Goal: Task Accomplishment & Management: Manage account settings

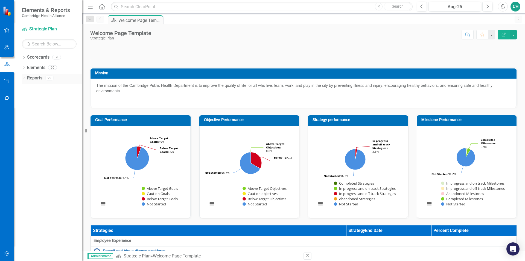
drag, startPoint x: 25, startPoint y: 77, endPoint x: 32, endPoint y: 82, distance: 8.1
click at [25, 77] on icon "Dropdown" at bounding box center [24, 78] width 4 height 3
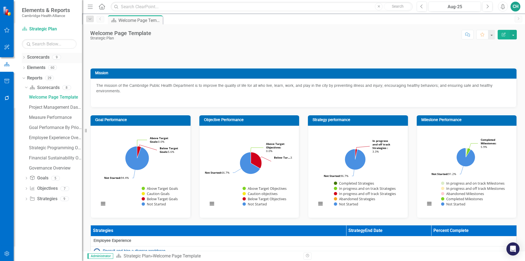
click at [25, 59] on div "Dropdown" at bounding box center [24, 58] width 4 height 5
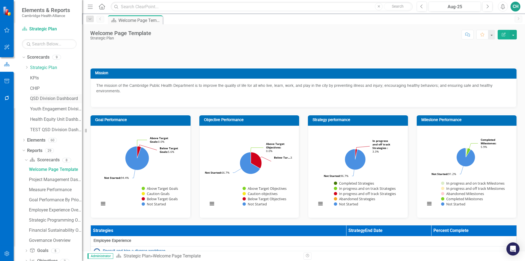
click at [58, 99] on link "QSD Division Dashboard" at bounding box center [56, 98] width 52 height 6
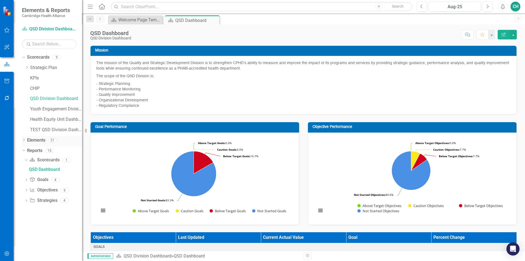
click at [38, 139] on link "Elements" at bounding box center [36, 140] width 18 height 6
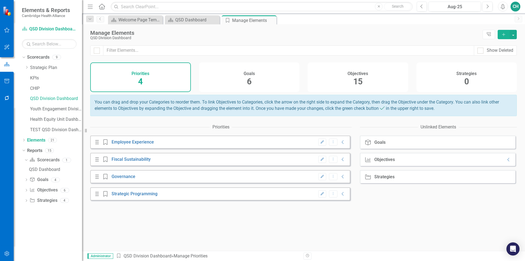
click at [266, 86] on div "Goals 6" at bounding box center [249, 77] width 101 height 30
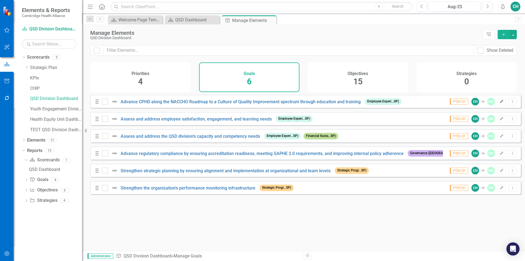
click at [498, 105] on button "Edit" at bounding box center [502, 101] width 8 height 7
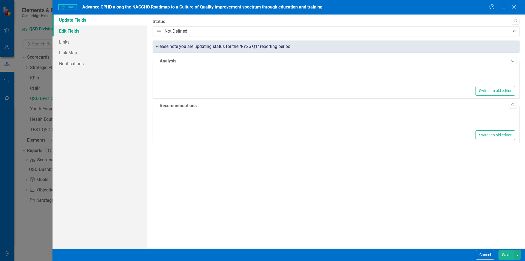
click at [86, 28] on link "Edit Fields" at bounding box center [100, 30] width 95 height 11
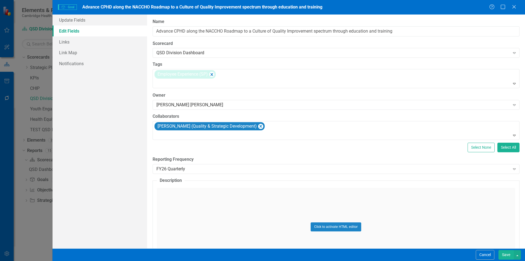
click at [503, 258] on button "Save" at bounding box center [506, 255] width 15 height 10
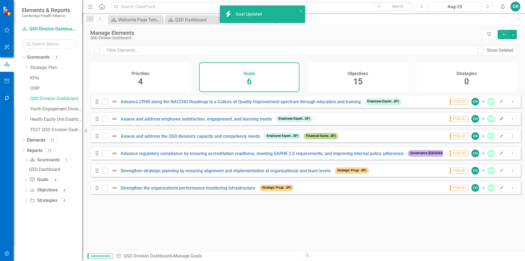
click at [500, 120] on icon "Edit" at bounding box center [502, 118] width 4 height 3
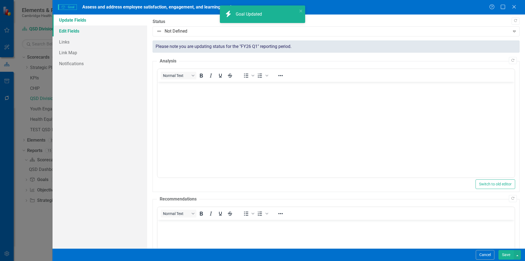
click at [96, 30] on link "Edit Fields" at bounding box center [100, 30] width 95 height 11
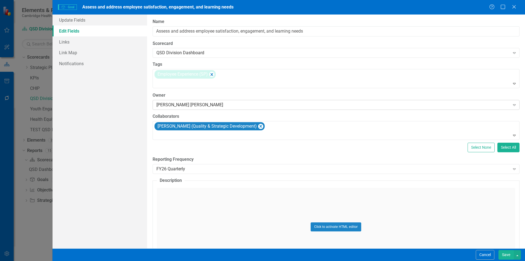
click at [221, 106] on div "[PERSON_NAME] [PERSON_NAME]" at bounding box center [333, 105] width 354 height 6
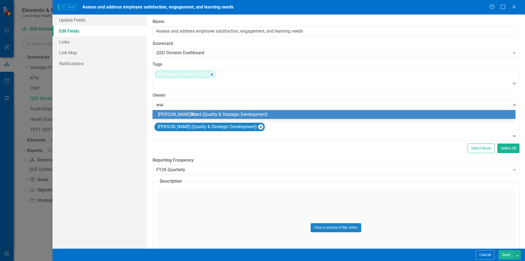
type input "[PERSON_NAME]"
click at [216, 115] on span "[PERSON_NAME] (Quality & Strategic Development)" at bounding box center [223, 114] width 131 height 5
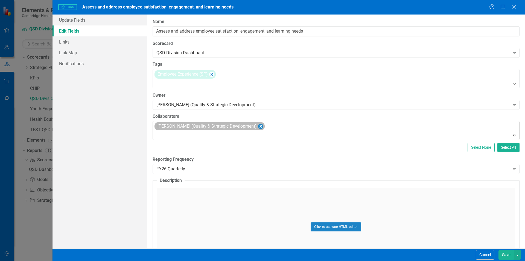
click at [258, 127] on icon "Remove Kristin Ward (Quality & Strategic Development)" at bounding box center [260, 126] width 5 height 7
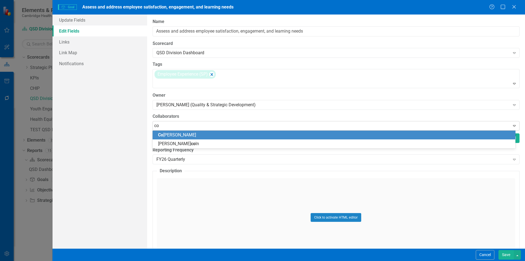
type input "con"
click at [237, 137] on div "Con nor [PERSON_NAME]" at bounding box center [335, 135] width 354 height 6
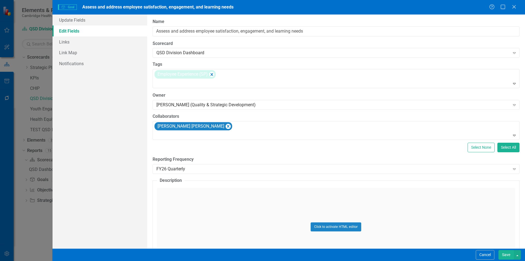
click at [506, 251] on button "Save" at bounding box center [506, 255] width 15 height 10
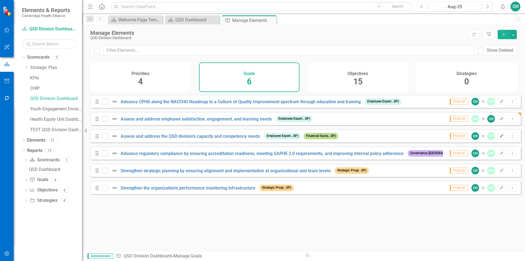
click at [499, 140] on button "Edit" at bounding box center [502, 135] width 8 height 7
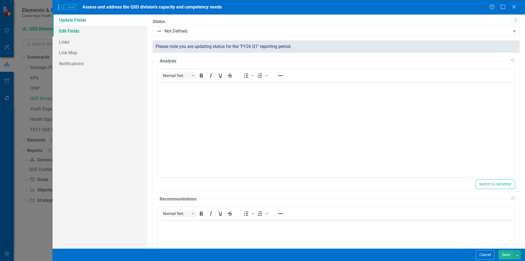
click at [74, 32] on link "Edit Fields" at bounding box center [100, 30] width 95 height 11
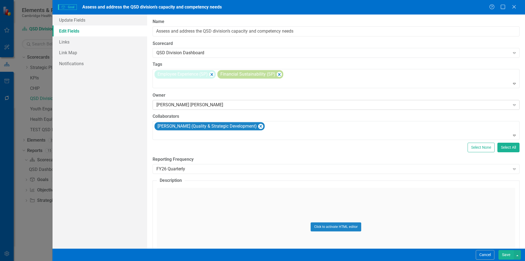
click at [200, 105] on div "[PERSON_NAME] [PERSON_NAME]" at bounding box center [333, 105] width 354 height 6
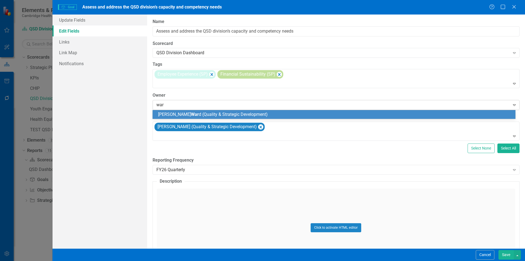
type input "[PERSON_NAME]"
click at [201, 117] on div "[PERSON_NAME] (Quality & Strategic Development)" at bounding box center [335, 114] width 354 height 6
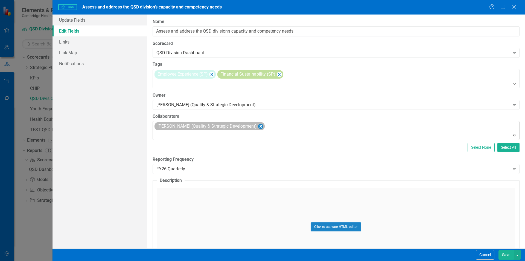
click at [258, 128] on icon "Remove Kristin Ward (Quality & Strategic Development)" at bounding box center [260, 126] width 5 height 7
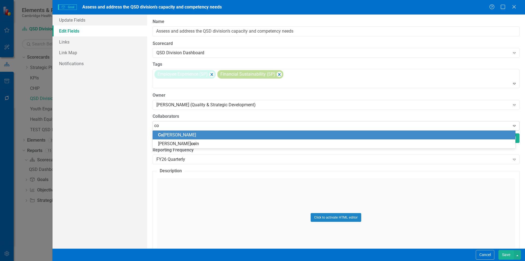
type input "con"
click at [242, 138] on div "Con nor [PERSON_NAME]" at bounding box center [335, 135] width 354 height 6
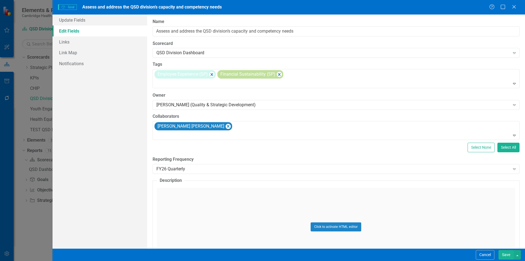
click at [510, 253] on button "Save" at bounding box center [506, 255] width 15 height 10
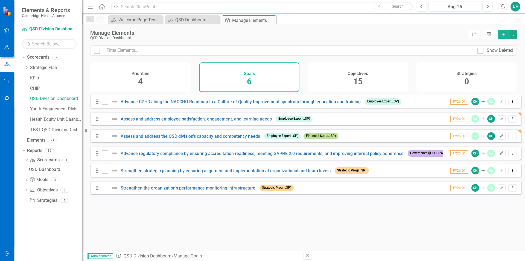
click at [500, 155] on icon "button" at bounding box center [501, 152] width 3 height 3
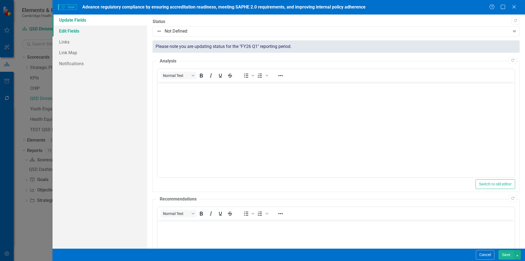
click at [105, 32] on link "Edit Fields" at bounding box center [100, 30] width 95 height 11
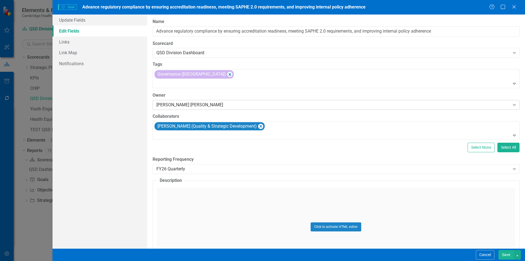
click at [183, 107] on div "[PERSON_NAME] [PERSON_NAME]" at bounding box center [333, 105] width 354 height 6
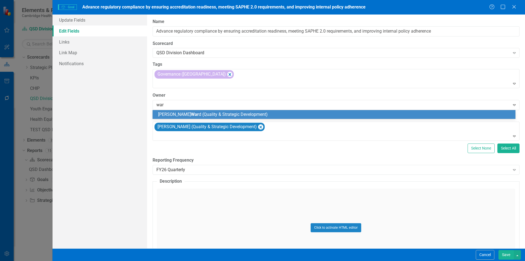
type input "[PERSON_NAME]"
click at [186, 114] on span "[PERSON_NAME] (Quality & Strategic Development)" at bounding box center [223, 114] width 131 height 5
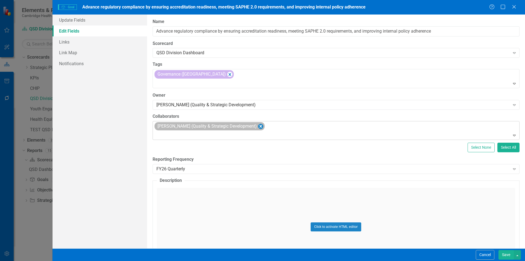
click at [258, 126] on icon "Remove Kristin Ward (Quality & Strategic Development)" at bounding box center [260, 126] width 5 height 7
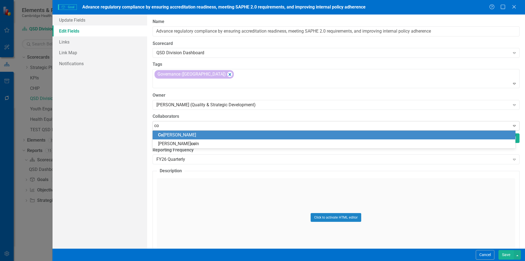
type input "con"
click at [216, 132] on div "Con nor [PERSON_NAME]" at bounding box center [335, 135] width 354 height 6
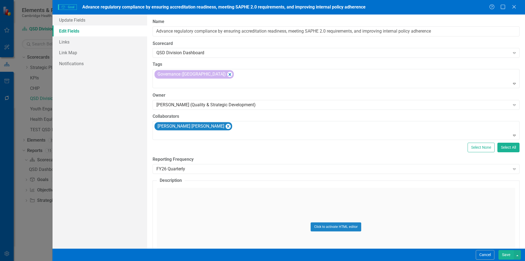
click at [509, 255] on button "Save" at bounding box center [506, 255] width 15 height 10
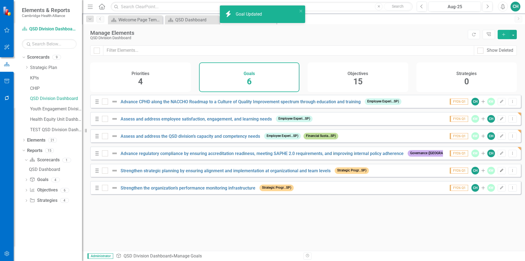
click at [500, 172] on icon "Edit" at bounding box center [502, 170] width 4 height 3
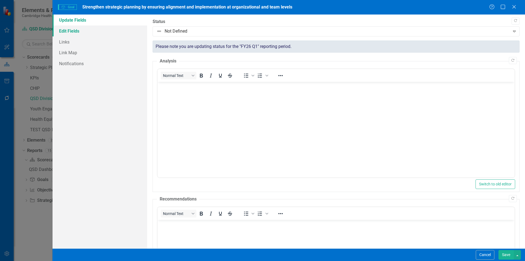
click at [76, 31] on link "Edit Fields" at bounding box center [100, 30] width 95 height 11
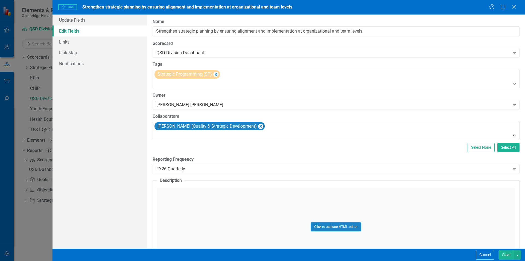
click at [210, 98] on label "Owner" at bounding box center [336, 95] width 367 height 6
click at [208, 106] on div "[PERSON_NAME] [PERSON_NAME]" at bounding box center [333, 105] width 354 height 6
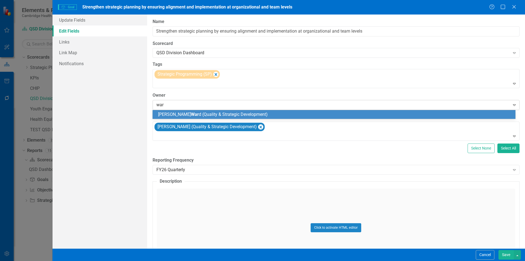
type input "[PERSON_NAME]"
click at [214, 115] on span "[PERSON_NAME] (Quality & Strategic Development)" at bounding box center [223, 114] width 131 height 5
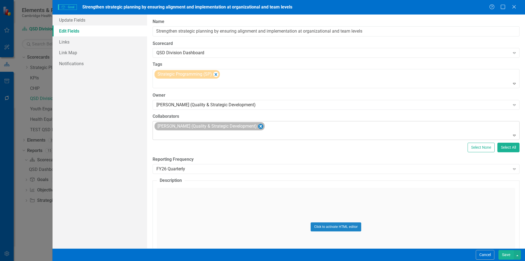
click at [258, 126] on icon "Remove Kristin Ward (Quality & Strategic Development)" at bounding box center [260, 126] width 5 height 7
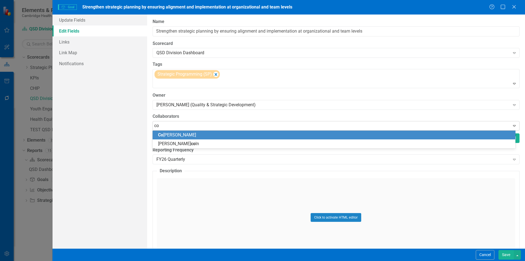
type input "con"
click at [237, 134] on div "Con nor [PERSON_NAME]" at bounding box center [335, 135] width 354 height 6
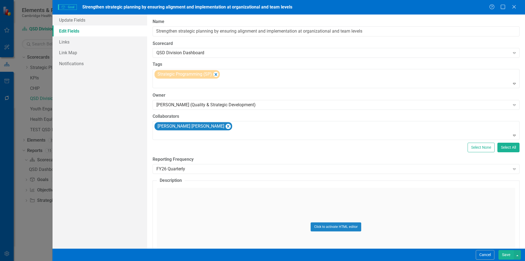
drag, startPoint x: 508, startPoint y: 253, endPoint x: 511, endPoint y: 253, distance: 3.3
click at [508, 253] on button "Save" at bounding box center [506, 255] width 15 height 10
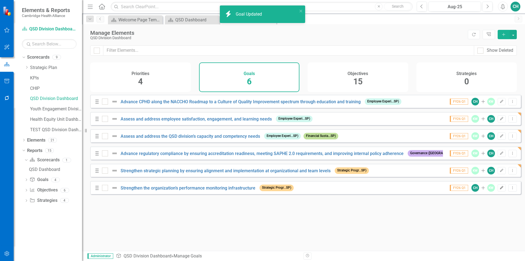
click at [498, 191] on button "Edit" at bounding box center [502, 187] width 8 height 7
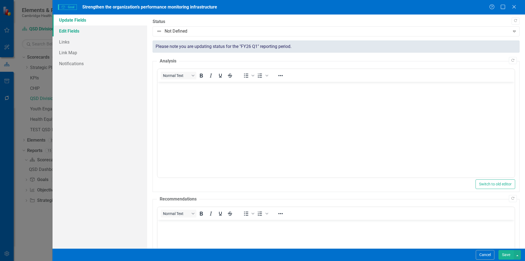
click at [98, 33] on link "Edit Fields" at bounding box center [100, 30] width 95 height 11
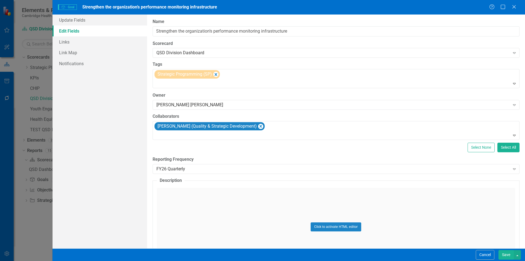
click at [508, 253] on button "Save" at bounding box center [506, 255] width 15 height 10
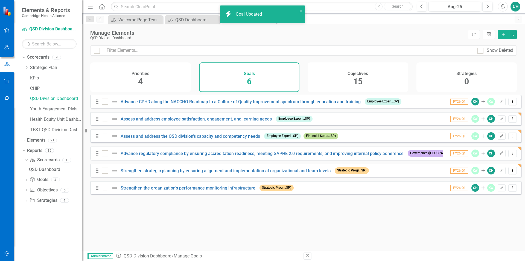
click at [357, 84] on span "15" at bounding box center [357, 82] width 9 height 10
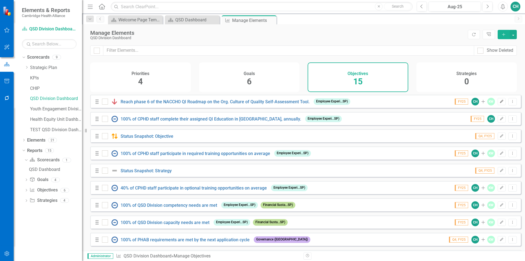
click at [500, 103] on icon "Edit" at bounding box center [502, 101] width 4 height 3
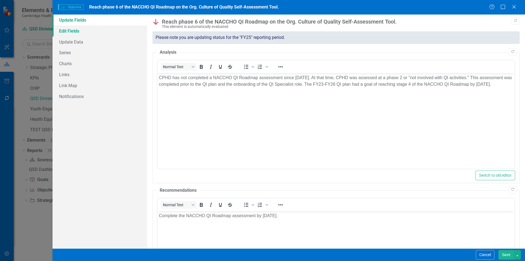
click at [78, 33] on link "Edit Fields" at bounding box center [100, 30] width 95 height 11
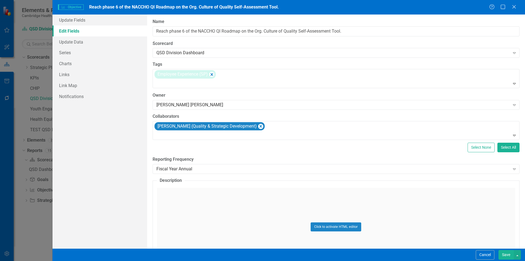
click at [201, 175] on div "ClearPoint Can Do More! How ClearPoint Can Help Close Enterprise plans can auto…" at bounding box center [336, 132] width 378 height 234
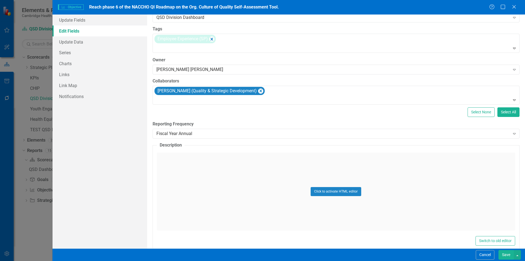
scroll to position [44, 0]
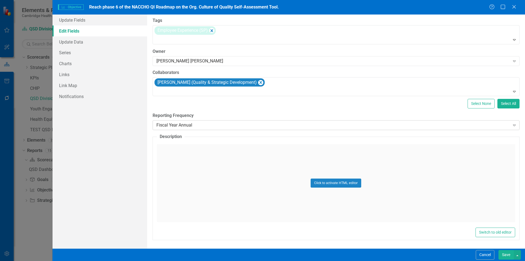
click at [320, 125] on div "Fiscal Year Annual" at bounding box center [333, 125] width 354 height 6
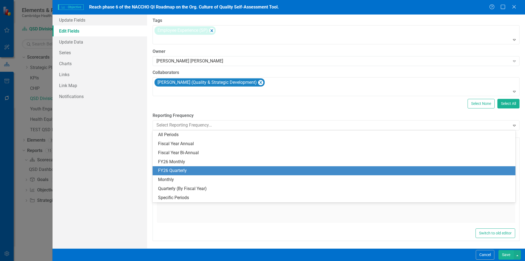
click at [249, 166] on div "FY26 Quarterly" at bounding box center [334, 170] width 363 height 9
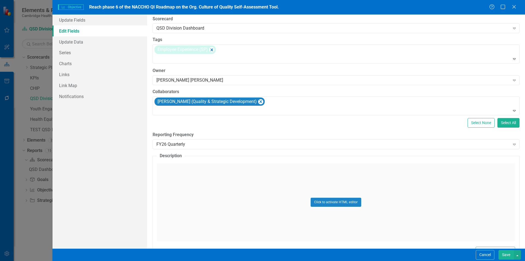
scroll to position [0, 0]
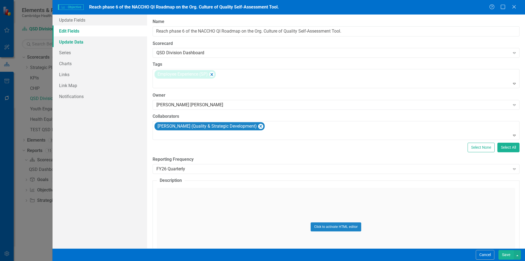
click at [120, 43] on link "Update Data" at bounding box center [100, 41] width 95 height 11
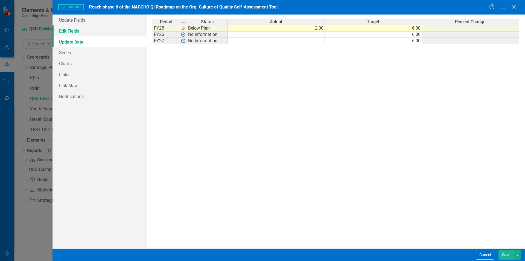
click at [106, 34] on link "Edit Fields" at bounding box center [100, 30] width 95 height 11
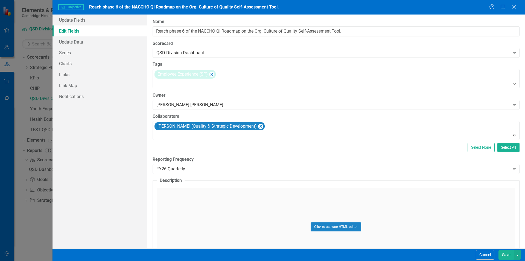
click at [505, 253] on button "Save" at bounding box center [506, 255] width 15 height 10
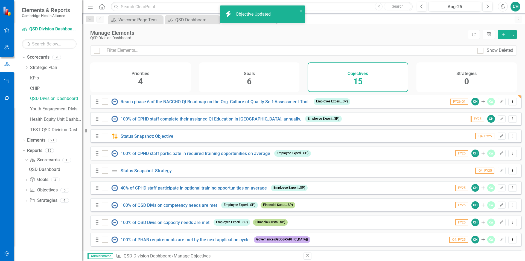
click at [498, 105] on button "Edit" at bounding box center [502, 101] width 8 height 7
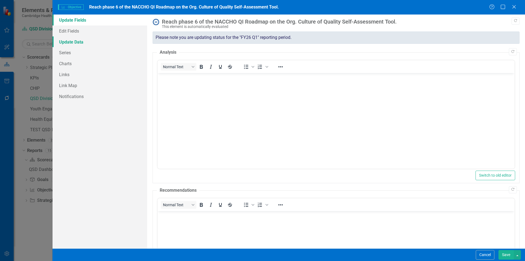
click at [79, 39] on link "Update Data" at bounding box center [100, 41] width 95 height 11
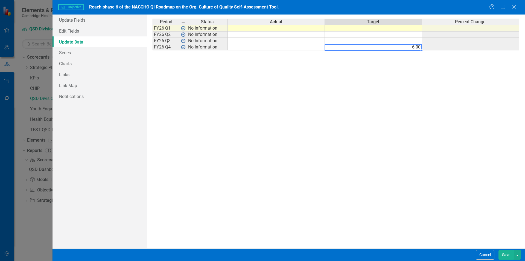
click at [418, 47] on td "6.00" at bounding box center [373, 47] width 97 height 6
type textarea "6"
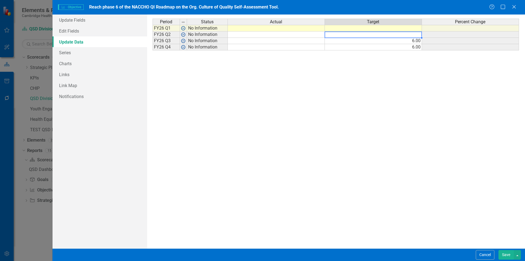
type textarea "6"
click at [270, 158] on div "Period Status Actual Target Percent Change FY26 Q1 No Information FY26 Q2 No In…" at bounding box center [336, 131] width 367 height 225
click at [510, 253] on button "Save" at bounding box center [506, 255] width 15 height 10
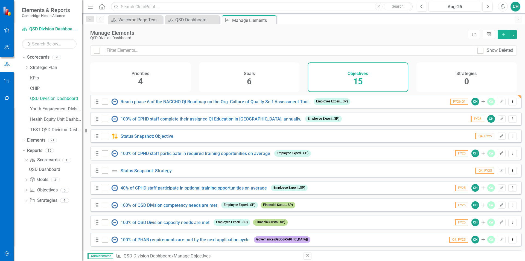
click at [500, 155] on icon "button" at bounding box center [501, 152] width 3 height 3
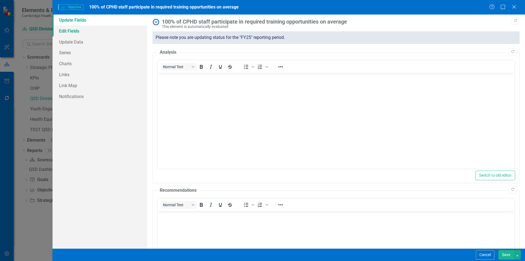
click at [94, 33] on link "Edit Fields" at bounding box center [100, 30] width 95 height 11
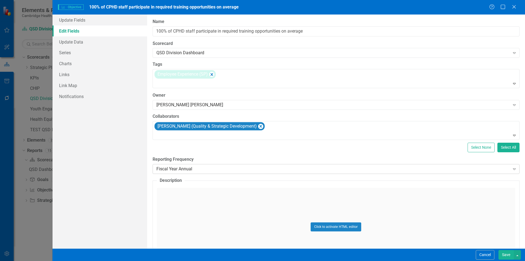
click at [205, 169] on div "Fiscal Year Annual" at bounding box center [333, 169] width 354 height 6
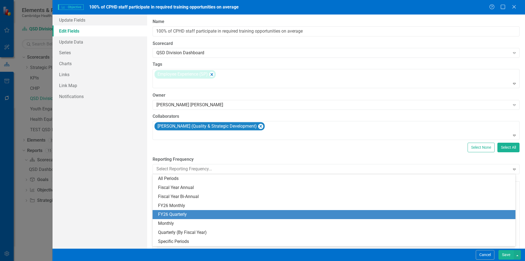
click at [199, 214] on div "FY26 Quarterly" at bounding box center [335, 214] width 354 height 6
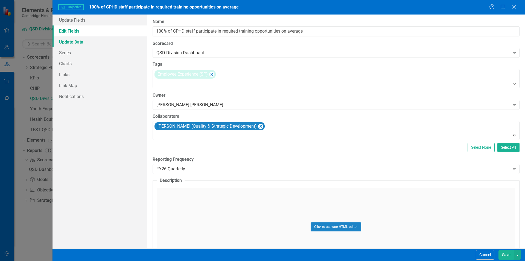
click at [109, 44] on link "Update Data" at bounding box center [100, 41] width 95 height 11
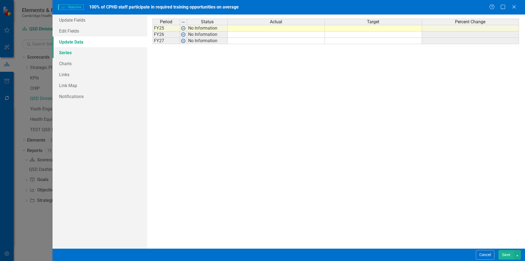
click at [107, 55] on link "Series" at bounding box center [100, 52] width 95 height 11
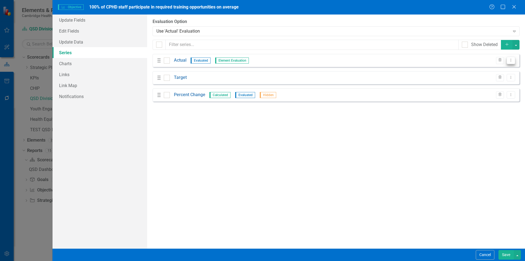
click at [512, 61] on icon "Dropdown Menu" at bounding box center [511, 60] width 5 height 4
click at [500, 68] on link "Edit Edit Measure Series" at bounding box center [484, 69] width 62 height 10
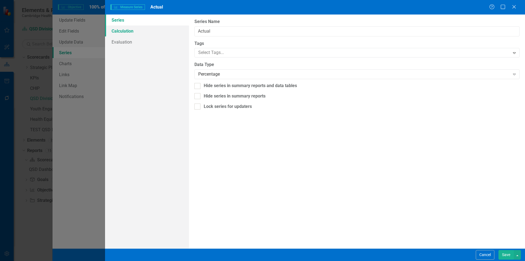
click at [146, 32] on link "Calculation" at bounding box center [147, 30] width 84 height 11
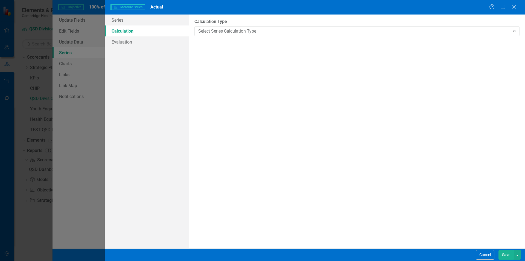
click at [145, 27] on link "Calculation" at bounding box center [147, 30] width 84 height 11
click at [145, 24] on link "Series" at bounding box center [147, 20] width 84 height 11
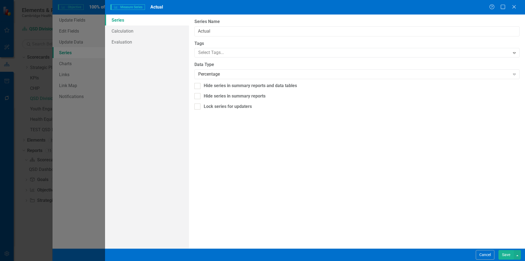
click at [505, 255] on button "Save" at bounding box center [506, 255] width 15 height 10
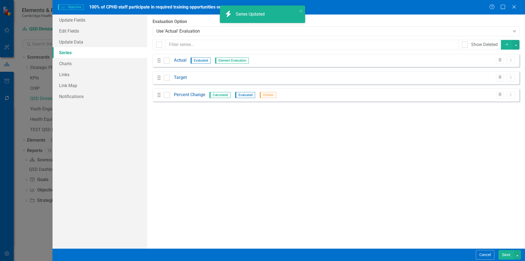
click at [505, 255] on button "Save" at bounding box center [506, 255] width 15 height 10
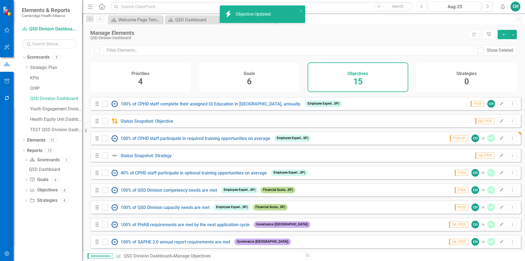
scroll to position [27, 0]
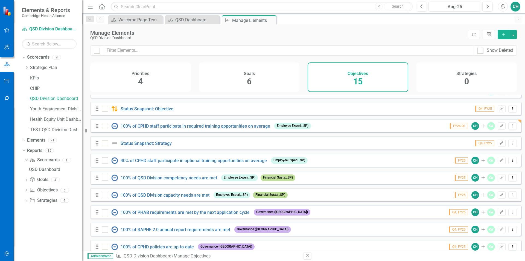
click at [500, 162] on icon "button" at bounding box center [501, 159] width 3 height 3
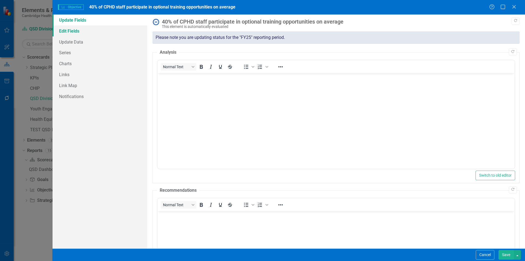
scroll to position [0, 0]
click at [89, 33] on link "Edit Fields" at bounding box center [100, 30] width 95 height 11
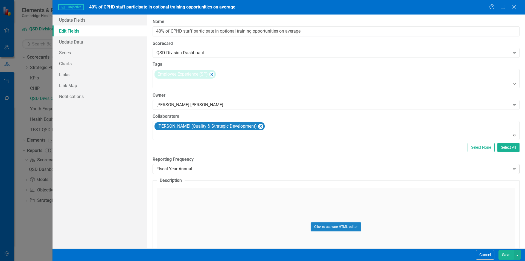
click at [183, 170] on div "Fiscal Year Annual" at bounding box center [333, 169] width 354 height 6
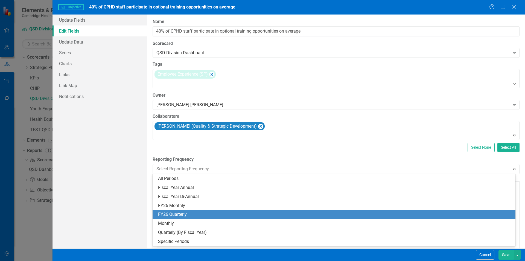
click at [193, 213] on div "FY26 Quarterly" at bounding box center [335, 214] width 354 height 6
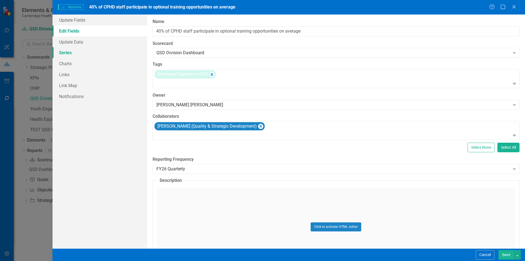
click at [79, 49] on link "Series" at bounding box center [100, 52] width 95 height 11
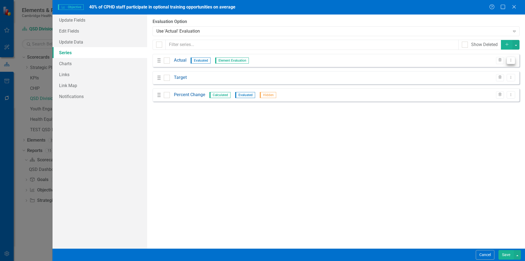
click at [512, 61] on icon "Dropdown Menu" at bounding box center [511, 60] width 5 height 4
click at [487, 73] on link "Edit Edit Measure Series" at bounding box center [484, 69] width 62 height 10
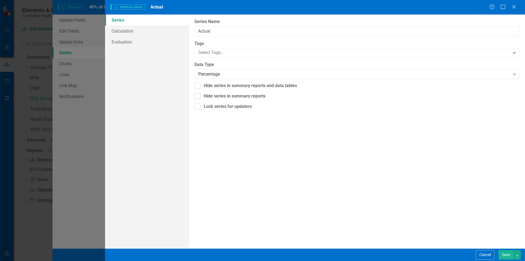
click at [501, 255] on button "Save" at bounding box center [506, 255] width 15 height 10
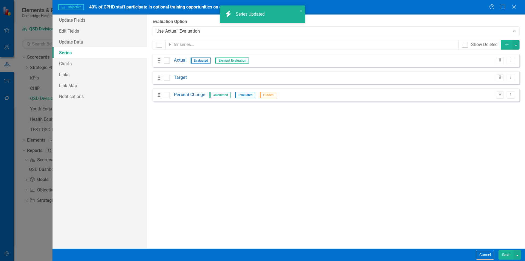
click at [503, 255] on button "Save" at bounding box center [506, 255] width 15 height 10
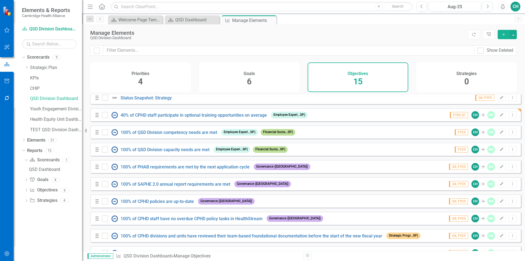
scroll to position [82, 0]
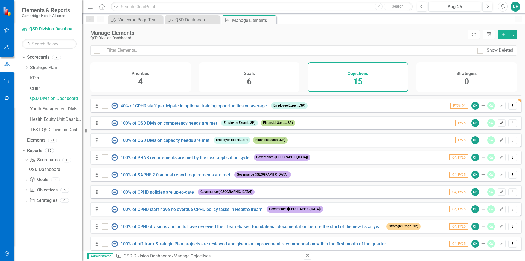
click at [498, 126] on button "Edit" at bounding box center [502, 122] width 8 height 7
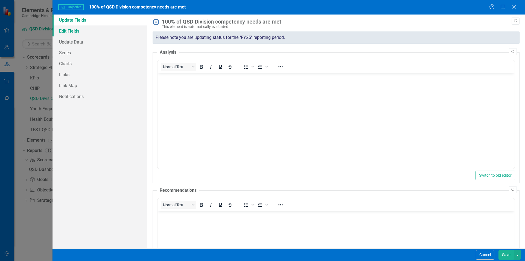
click at [89, 31] on link "Edit Fields" at bounding box center [100, 30] width 95 height 11
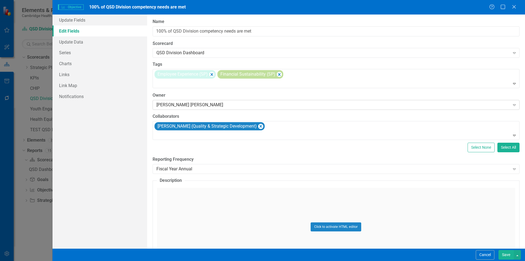
click at [189, 103] on div "[PERSON_NAME] [PERSON_NAME]" at bounding box center [333, 105] width 354 height 6
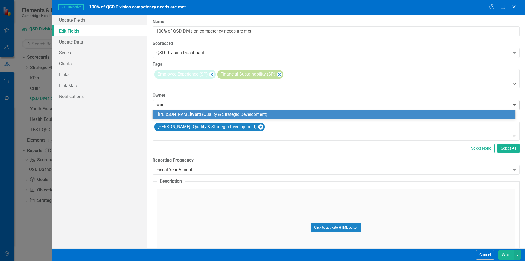
type input "[PERSON_NAME]"
click at [234, 117] on div "[PERSON_NAME] (Quality & Strategic Development)" at bounding box center [335, 114] width 354 height 6
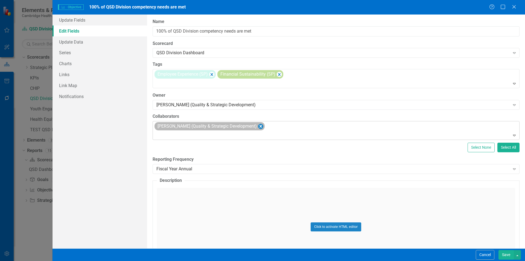
click at [260, 127] on icon "Remove Kristin Ward (Quality & Strategic Development)" at bounding box center [261, 126] width 2 height 3
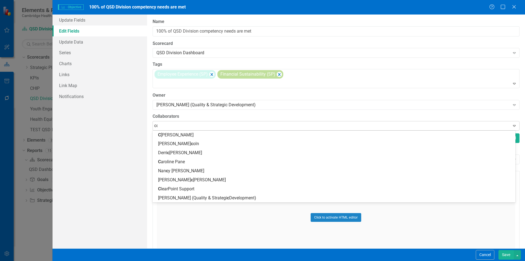
type input "con"
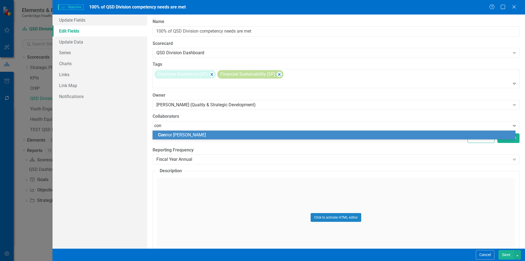
click at [235, 137] on div "Con nor [PERSON_NAME]" at bounding box center [335, 135] width 354 height 6
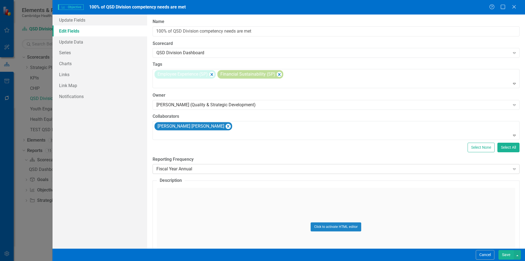
click at [227, 172] on div "Fiscal Year Annual Expand" at bounding box center [336, 169] width 367 height 10
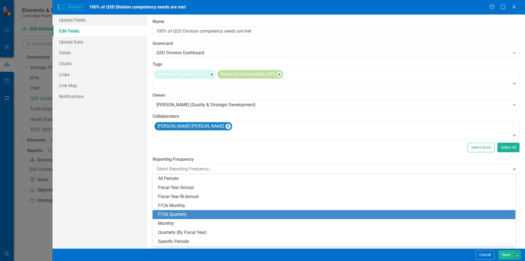
click at [227, 213] on div "FY26 Quarterly" at bounding box center [335, 214] width 354 height 6
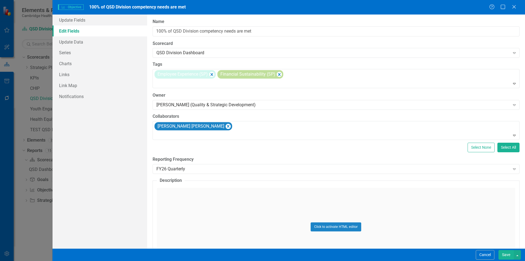
click at [501, 253] on button "Save" at bounding box center [506, 255] width 15 height 10
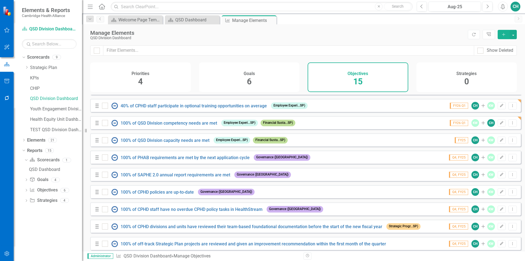
scroll to position [107, 0]
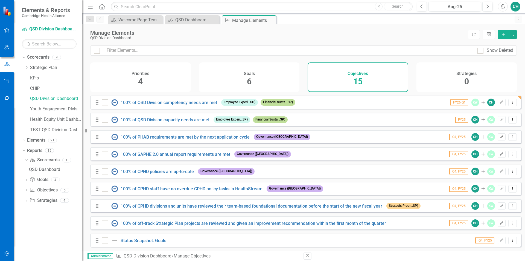
click at [500, 136] on icon "button" at bounding box center [501, 136] width 3 height 3
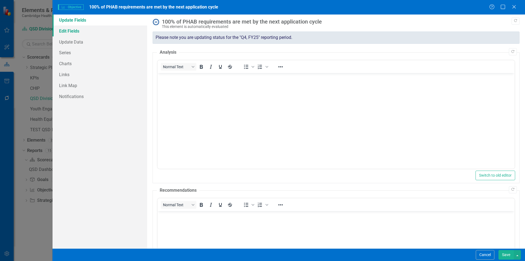
scroll to position [0, 0]
click at [88, 30] on link "Edit Fields" at bounding box center [100, 30] width 95 height 11
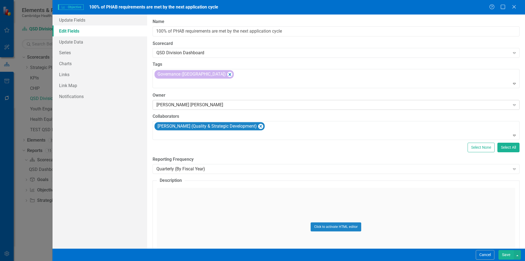
click at [198, 106] on div "[PERSON_NAME] [PERSON_NAME]" at bounding box center [333, 105] width 354 height 6
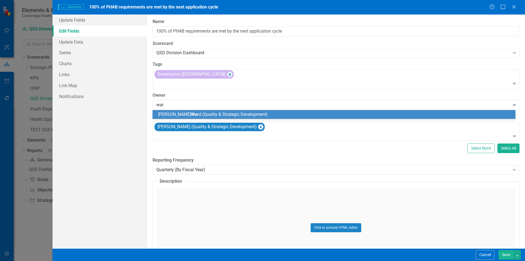
type input "[PERSON_NAME]"
click at [202, 113] on span "[PERSON_NAME] (Quality & Strategic Development)" at bounding box center [223, 114] width 131 height 5
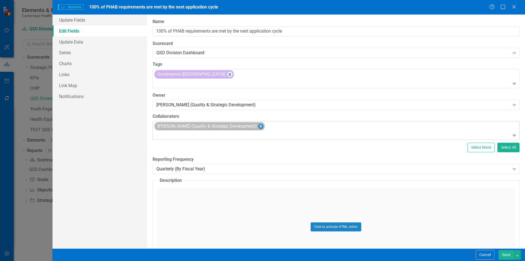
click at [258, 125] on icon "Remove Kristin Ward (Quality & Strategic Development)" at bounding box center [260, 126] width 5 height 7
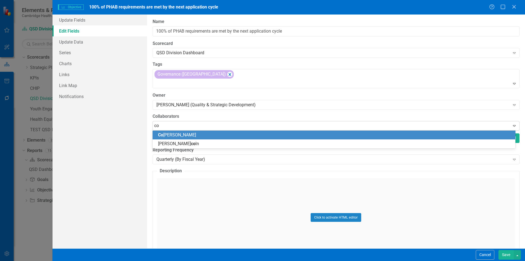
type input "con"
click at [254, 137] on div "Con nor [PERSON_NAME]" at bounding box center [335, 135] width 354 height 6
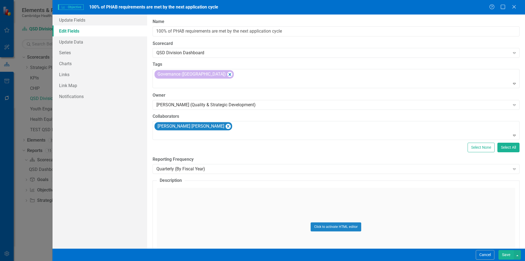
click at [506, 253] on button "Save" at bounding box center [506, 255] width 15 height 10
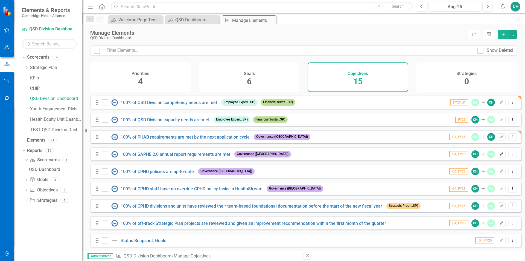
click at [500, 154] on icon "Edit" at bounding box center [502, 153] width 4 height 3
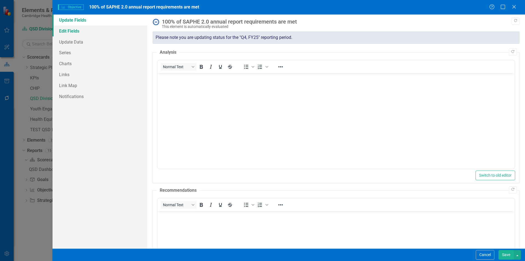
click at [92, 34] on link "Edit Fields" at bounding box center [100, 30] width 95 height 11
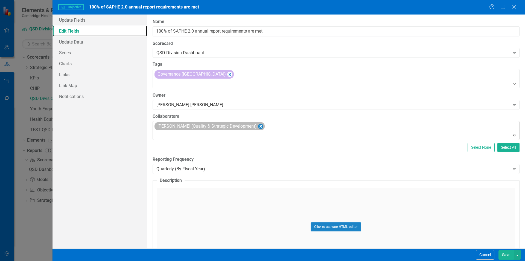
click at [258, 124] on icon "Remove Kristin Ward (Quality & Strategic Development)" at bounding box center [260, 126] width 5 height 7
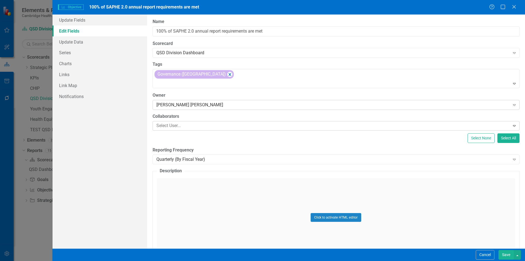
click at [228, 108] on div "[PERSON_NAME] [PERSON_NAME] Expand" at bounding box center [336, 105] width 367 height 10
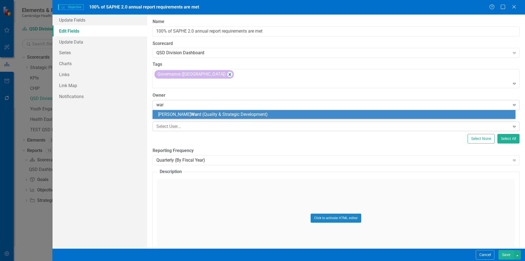
type input "[PERSON_NAME]"
click at [223, 114] on span "[PERSON_NAME] (Quality & Strategic Development)" at bounding box center [223, 114] width 131 height 5
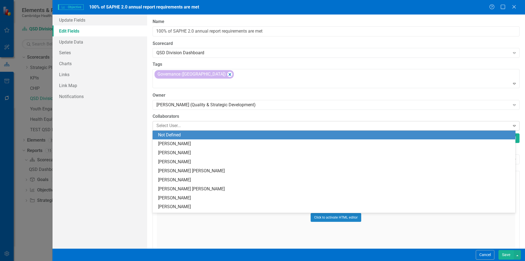
click at [211, 128] on div at bounding box center [332, 125] width 356 height 7
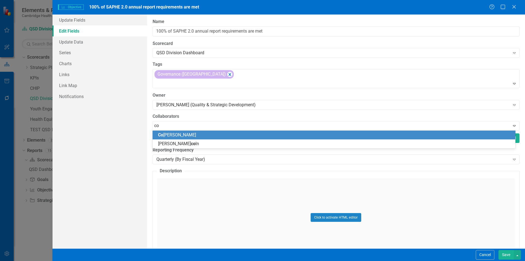
type input "con"
click at [217, 134] on div "Con nor [PERSON_NAME]" at bounding box center [335, 135] width 354 height 6
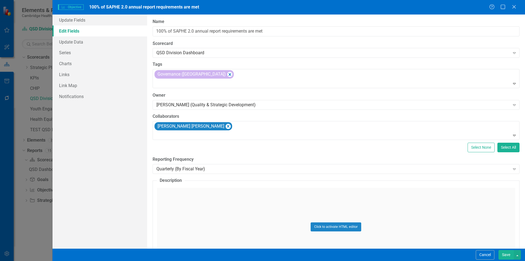
click at [505, 254] on button "Save" at bounding box center [506, 255] width 15 height 10
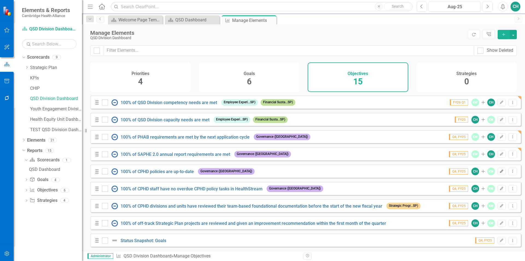
click at [500, 171] on icon "button" at bounding box center [501, 170] width 3 height 3
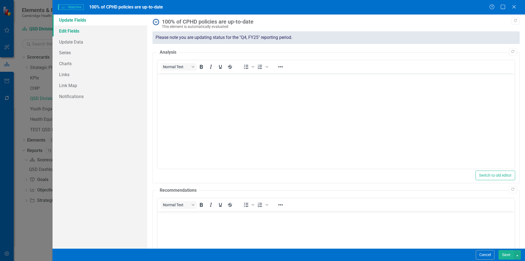
click at [80, 31] on link "Edit Fields" at bounding box center [100, 30] width 95 height 11
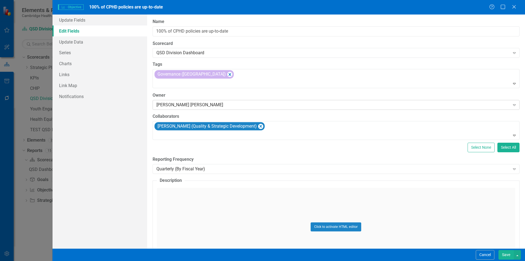
click at [194, 106] on div "[PERSON_NAME] [PERSON_NAME]" at bounding box center [333, 105] width 354 height 6
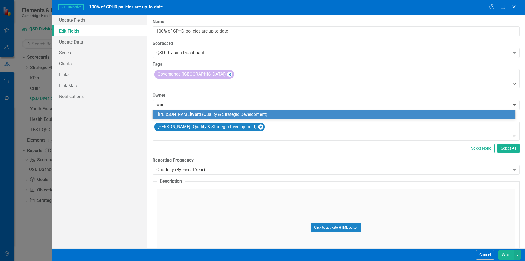
type input "[PERSON_NAME]"
click at [199, 118] on div "[PERSON_NAME] (Quality & Strategic Development)" at bounding box center [334, 114] width 363 height 9
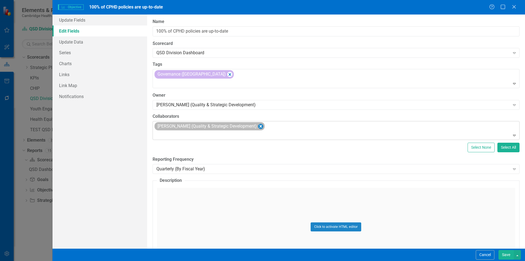
click at [258, 126] on icon "Remove Kristin Ward (Quality & Strategic Development)" at bounding box center [260, 126] width 5 height 7
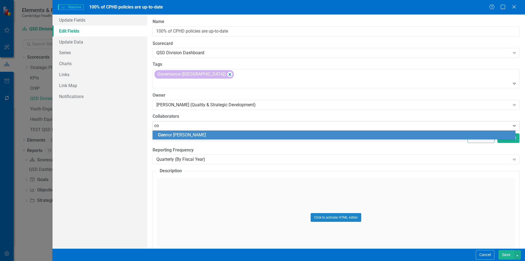
type input "con"
click at [272, 137] on div "Con nor [PERSON_NAME]" at bounding box center [335, 135] width 354 height 6
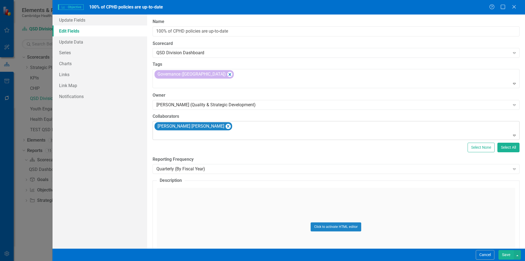
click at [510, 255] on button "Save" at bounding box center [506, 255] width 15 height 10
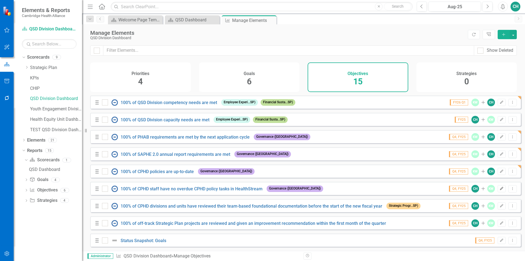
click at [500, 190] on button "Edit" at bounding box center [502, 188] width 8 height 7
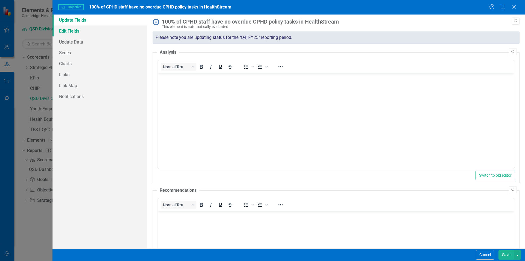
click at [77, 34] on link "Edit Fields" at bounding box center [100, 30] width 95 height 11
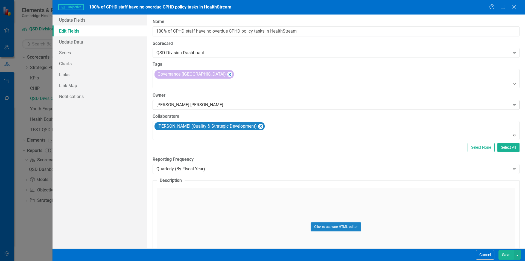
click at [196, 101] on div "[PERSON_NAME] [PERSON_NAME] Expand" at bounding box center [336, 105] width 367 height 10
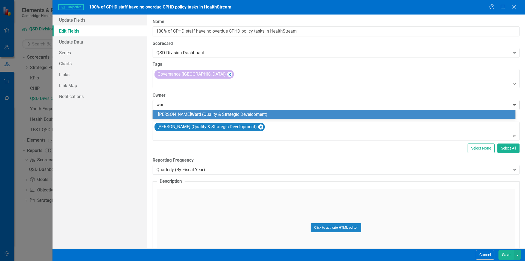
type input "[PERSON_NAME]"
click at [198, 112] on span "[PERSON_NAME] (Quality & Strategic Development)" at bounding box center [223, 114] width 131 height 5
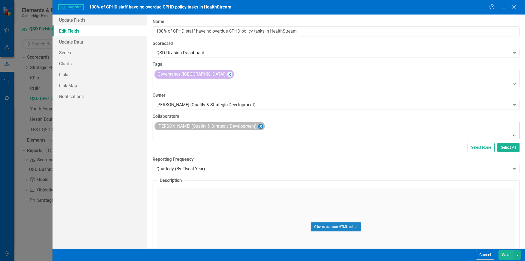
click at [260, 126] on icon "Remove Kristin Ward (Quality & Strategic Development)" at bounding box center [261, 126] width 2 height 3
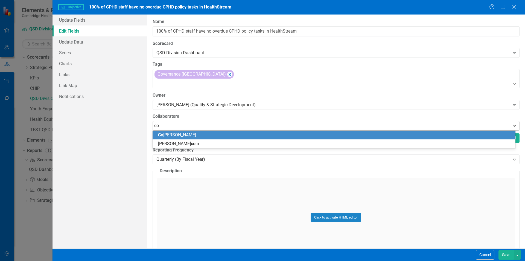
type input "con"
click at [241, 134] on div "Con nor [PERSON_NAME]" at bounding box center [335, 135] width 354 height 6
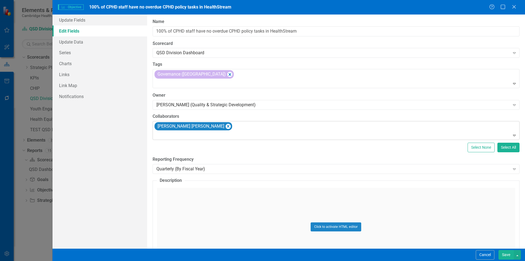
click at [508, 254] on button "Save" at bounding box center [506, 255] width 15 height 10
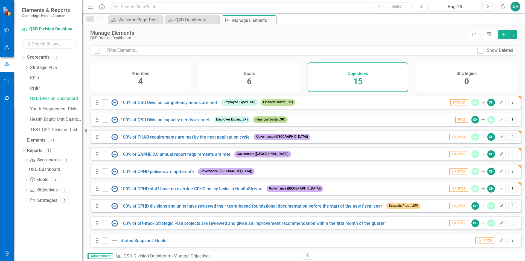
click at [500, 207] on icon "Edit" at bounding box center [502, 205] width 4 height 3
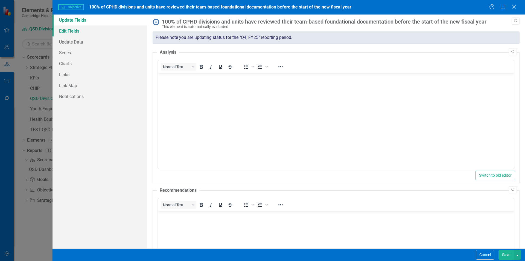
click at [80, 34] on link "Edit Fields" at bounding box center [100, 30] width 95 height 11
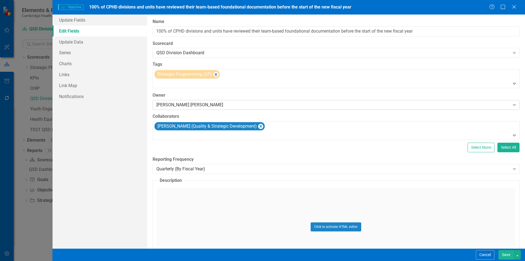
click at [182, 107] on div "[PERSON_NAME] [PERSON_NAME]" at bounding box center [333, 105] width 354 height 6
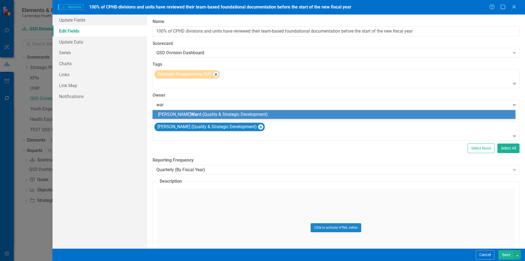
type input "[PERSON_NAME]"
click at [207, 113] on span "[PERSON_NAME] (Quality & Strategic Development)" at bounding box center [223, 114] width 131 height 5
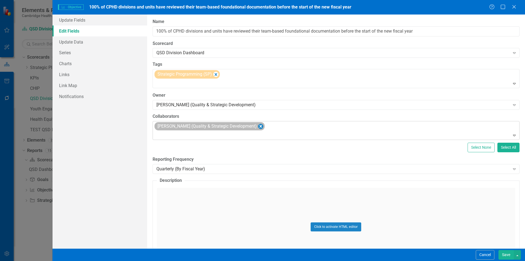
click at [258, 124] on icon "Remove Kristin Ward (Quality & Strategic Development)" at bounding box center [260, 126] width 5 height 7
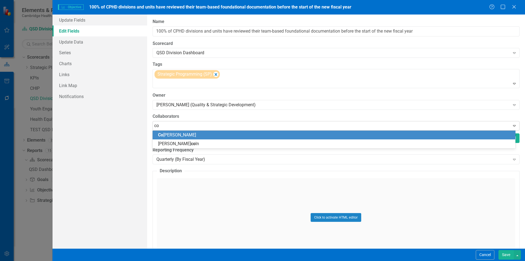
type input "con"
click at [257, 135] on div "Con nor [PERSON_NAME]" at bounding box center [335, 135] width 354 height 6
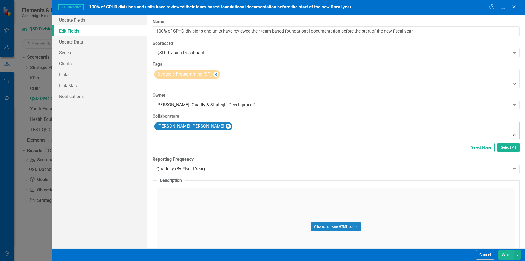
click at [509, 253] on button "Save" at bounding box center [506, 255] width 15 height 10
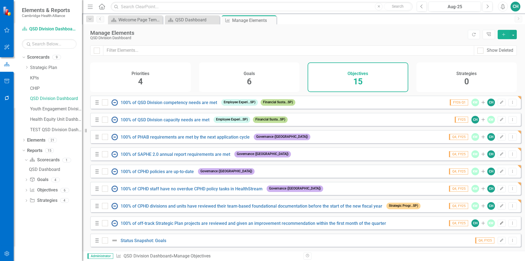
click at [498, 225] on button "Edit" at bounding box center [502, 222] width 8 height 7
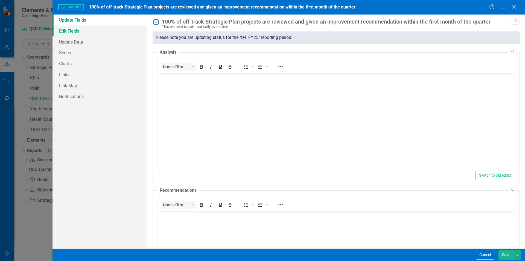
click at [80, 33] on link "Edit Fields" at bounding box center [100, 30] width 95 height 11
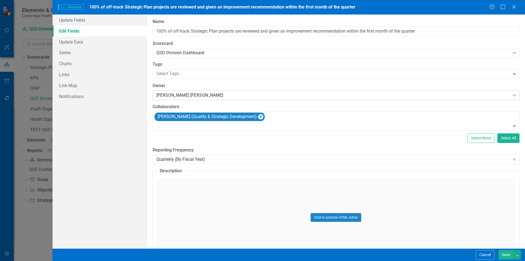
click at [187, 96] on div "[PERSON_NAME] [PERSON_NAME]" at bounding box center [333, 95] width 354 height 6
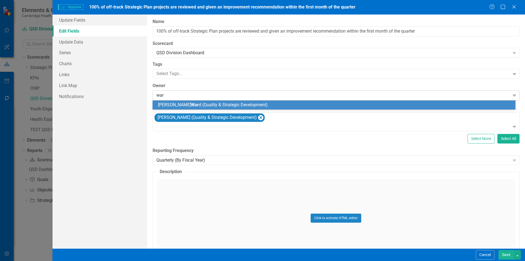
type input "[PERSON_NAME]"
click at [199, 105] on span "[PERSON_NAME] (Quality & Strategic Development)" at bounding box center [223, 104] width 131 height 5
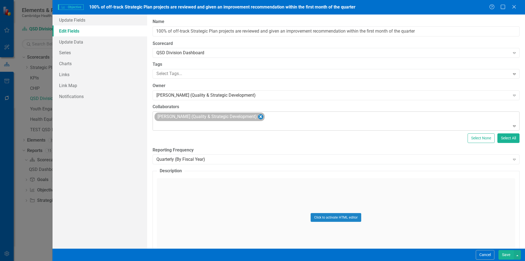
click at [258, 117] on icon "Remove Kristin Ward (Quality & Strategic Development)" at bounding box center [260, 116] width 5 height 7
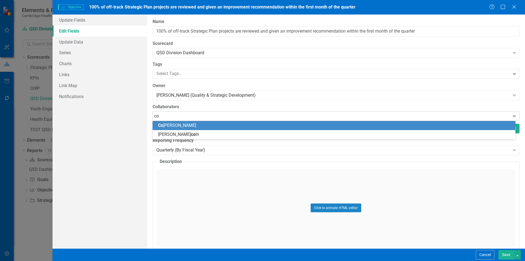
type input "con"
click at [190, 126] on div "Con nor [PERSON_NAME]" at bounding box center [335, 125] width 354 height 6
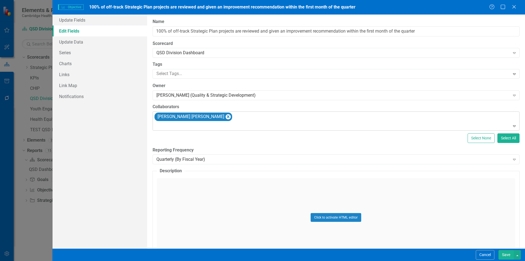
click at [506, 256] on button "Save" at bounding box center [506, 255] width 15 height 10
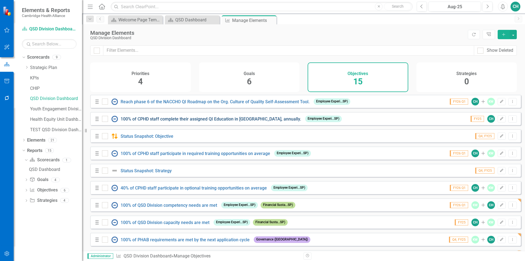
click at [250, 121] on link "100% of CPHD staff complete their assigned QI Education in [GEOGRAPHIC_DATA], a…" at bounding box center [211, 118] width 181 height 5
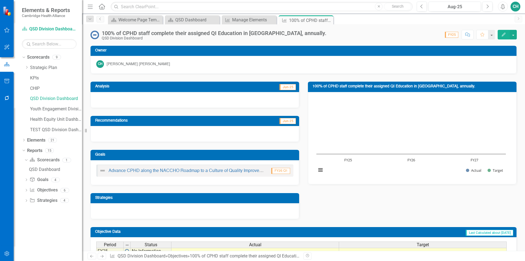
click at [503, 33] on icon "Edit" at bounding box center [503, 35] width 5 height 4
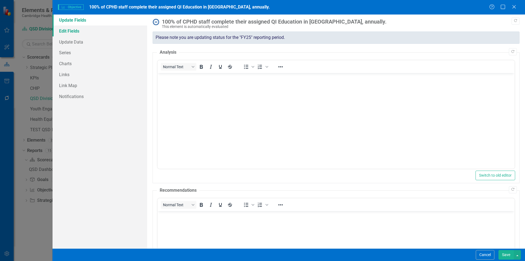
click at [72, 33] on link "Edit Fields" at bounding box center [100, 30] width 95 height 11
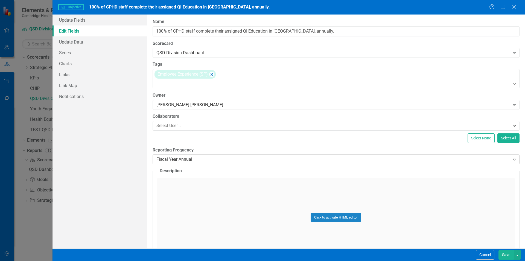
click at [189, 159] on div "Fiscal Year Annual" at bounding box center [333, 159] width 354 height 6
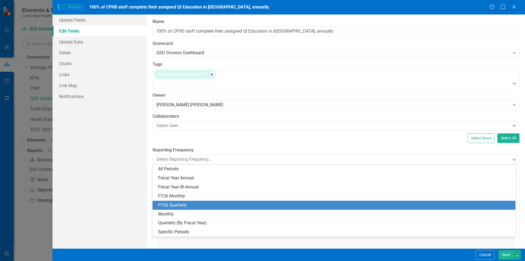
click at [191, 202] on div "FY26 Quarterly" at bounding box center [335, 205] width 354 height 6
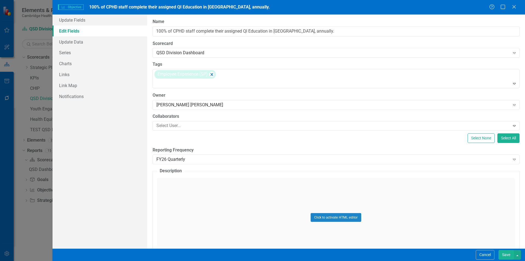
click at [506, 253] on button "Save" at bounding box center [506, 255] width 15 height 10
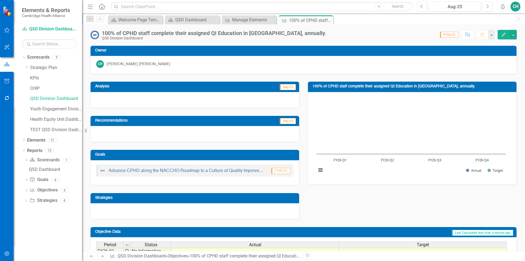
click at [500, 36] on button "Edit" at bounding box center [504, 35] width 12 height 10
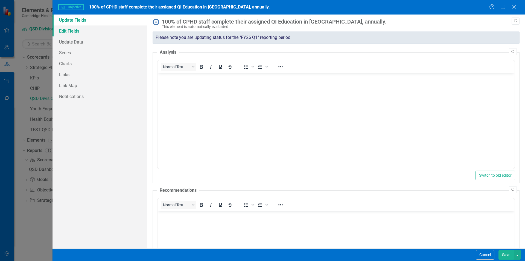
click at [66, 30] on link "Edit Fields" at bounding box center [100, 30] width 95 height 11
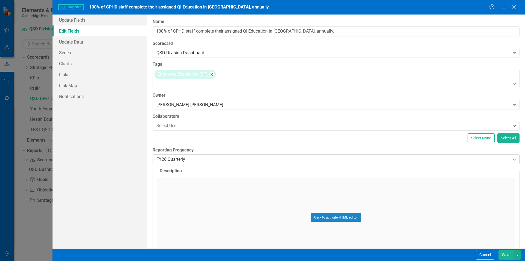
click at [188, 156] on div "FY26 Quarterly" at bounding box center [333, 159] width 354 height 6
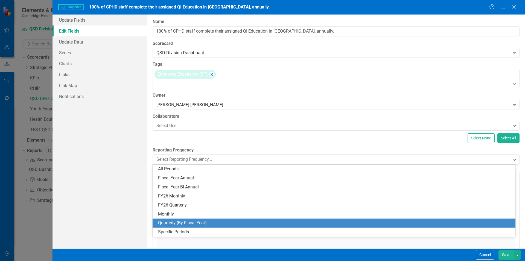
click at [196, 224] on div "Quarterly (By Fiscal Year)" at bounding box center [335, 223] width 354 height 6
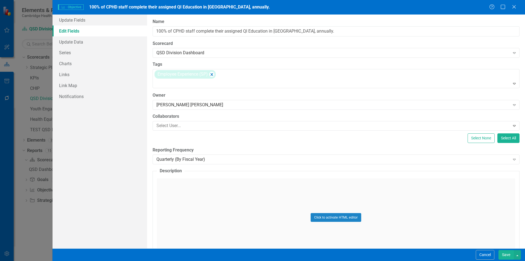
click at [510, 253] on button "Save" at bounding box center [506, 255] width 15 height 10
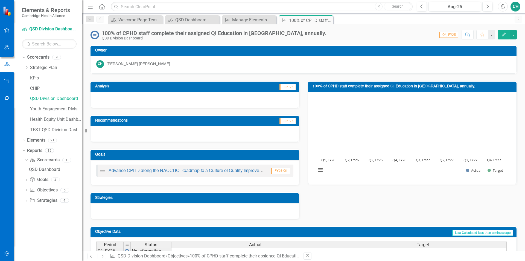
click at [502, 32] on button "Edit" at bounding box center [504, 35] width 12 height 10
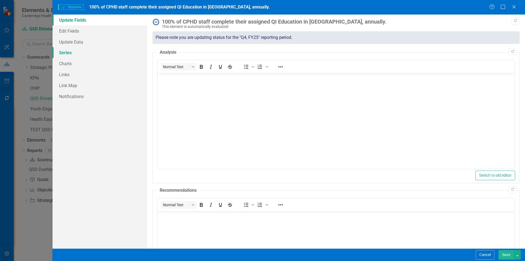
click at [77, 50] on link "Series" at bounding box center [100, 52] width 95 height 11
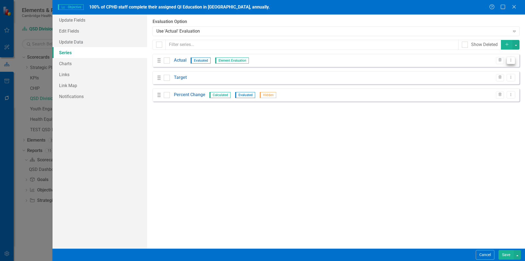
click at [512, 60] on icon "Dropdown Menu" at bounding box center [511, 60] width 5 height 4
click at [485, 72] on link "Edit Edit Measure Series" at bounding box center [484, 69] width 62 height 10
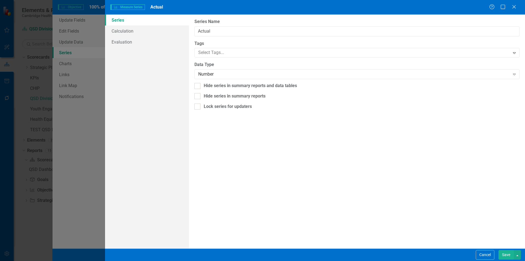
click at [504, 254] on button "Save" at bounding box center [506, 255] width 15 height 10
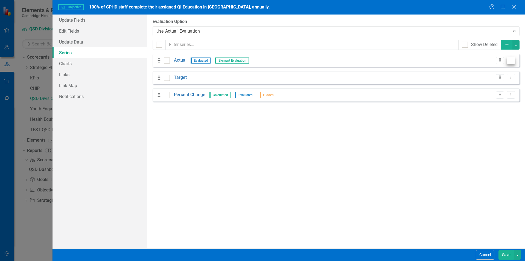
click at [515, 63] on button "Dropdown Menu" at bounding box center [511, 60] width 8 height 7
click at [500, 72] on link "Edit Edit Measure Series" at bounding box center [484, 69] width 62 height 10
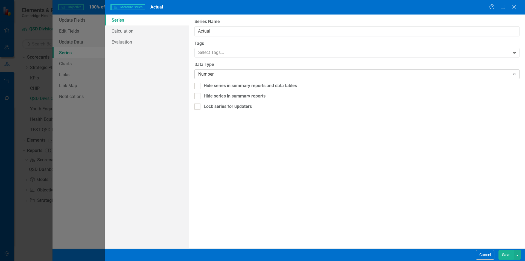
click at [222, 74] on div "Number" at bounding box center [354, 74] width 312 height 6
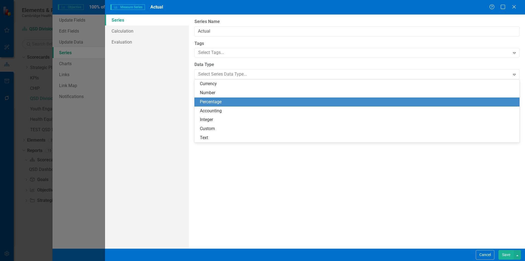
click at [225, 99] on div "Percentage" at bounding box center [358, 102] width 317 height 6
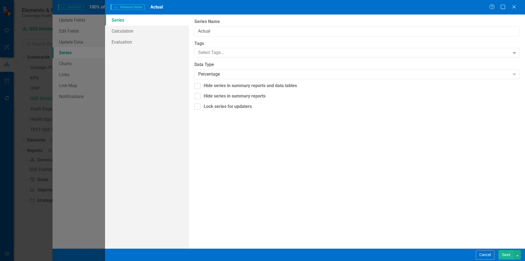
click at [505, 253] on button "Save" at bounding box center [506, 255] width 15 height 10
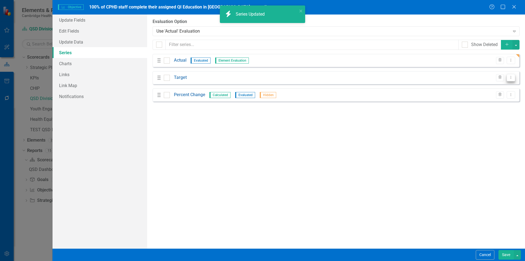
click at [511, 78] on icon "Dropdown Menu" at bounding box center [511, 78] width 5 height 4
click at [479, 86] on link "Edit Edit Measure Series" at bounding box center [484, 87] width 62 height 10
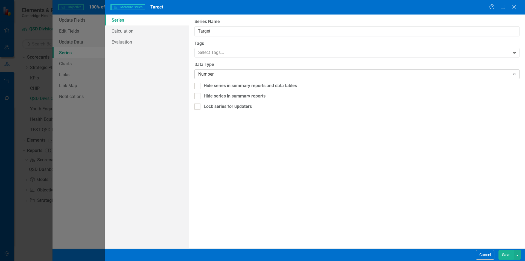
click at [227, 71] on div "Number" at bounding box center [354, 74] width 312 height 6
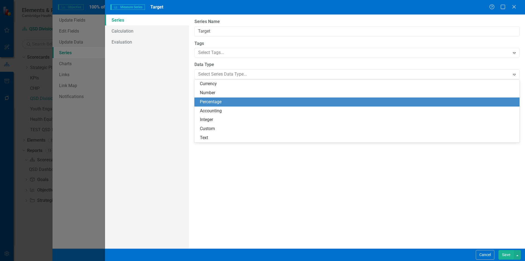
click at [224, 100] on div "Percentage" at bounding box center [358, 102] width 317 height 6
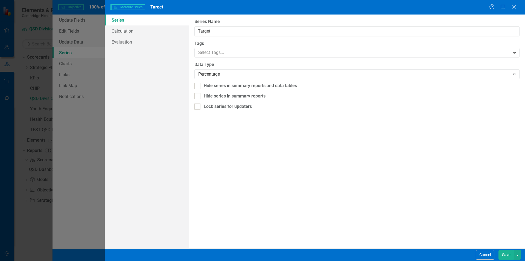
click at [501, 256] on button "Save" at bounding box center [506, 255] width 15 height 10
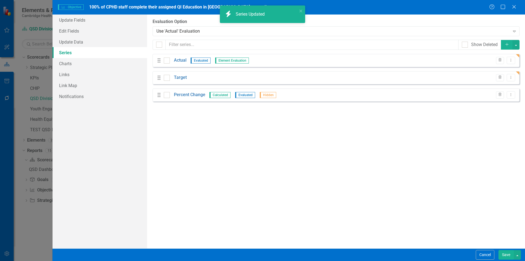
click at [509, 255] on button "Save" at bounding box center [506, 255] width 15 height 10
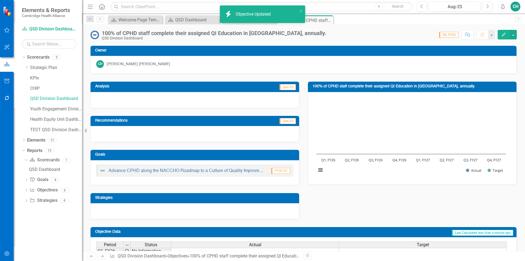
click at [504, 34] on icon "Edit" at bounding box center [503, 35] width 5 height 4
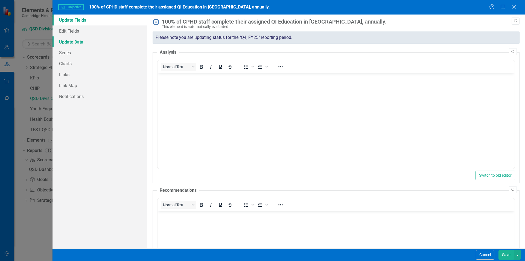
click at [83, 41] on link "Update Data" at bounding box center [100, 41] width 95 height 11
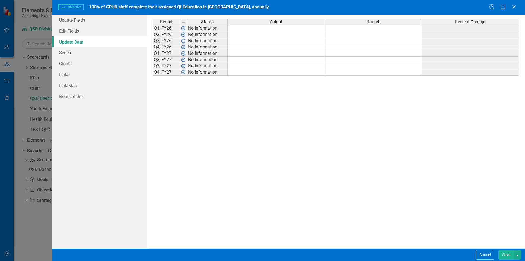
click at [383, 28] on td at bounding box center [373, 28] width 97 height 7
type textarea "100"
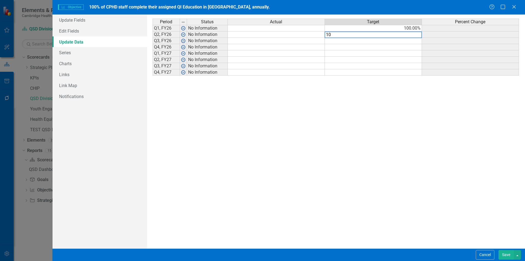
type textarea "100"
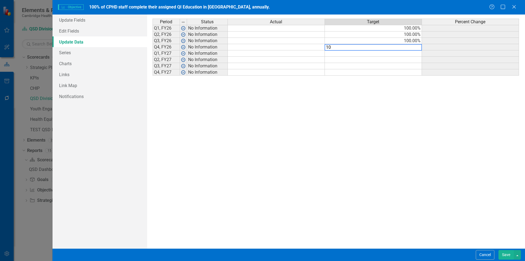
type textarea "100"
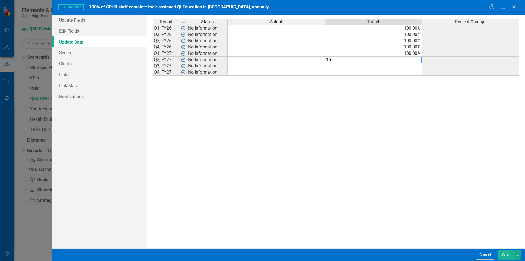
type textarea "100"
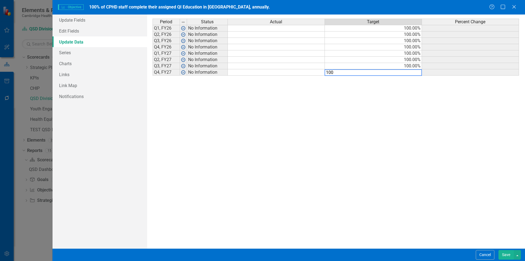
type textarea "100"
click at [398, 147] on div "Period Status Actual Target Percent Change Q1, FY26 No Information 100.00% Q2, …" at bounding box center [336, 131] width 367 height 225
click at [502, 256] on button "Save" at bounding box center [506, 255] width 15 height 10
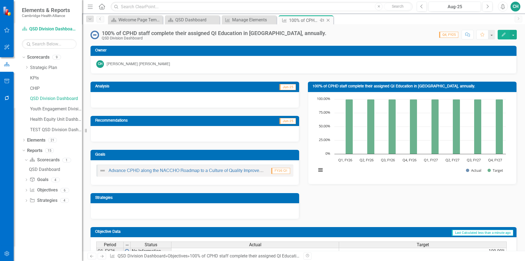
click at [330, 19] on icon "Close" at bounding box center [328, 20] width 5 height 4
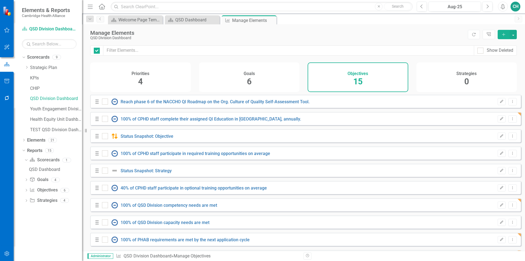
checkbox input "false"
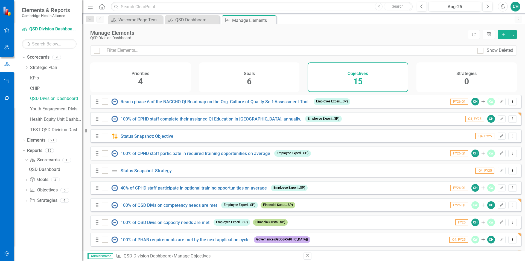
click at [500, 103] on icon "Edit" at bounding box center [502, 101] width 4 height 3
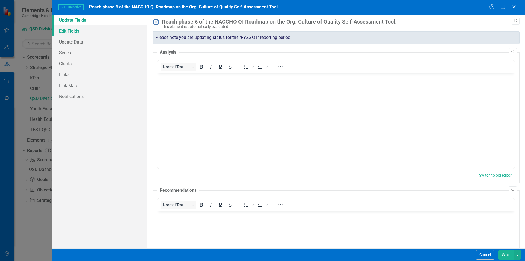
click at [93, 29] on link "Edit Fields" at bounding box center [100, 30] width 95 height 11
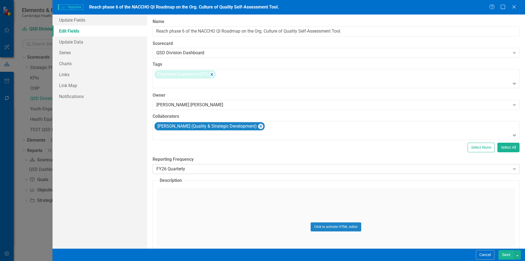
click at [180, 164] on div "FY26 Quarterly Expand" at bounding box center [336, 169] width 367 height 10
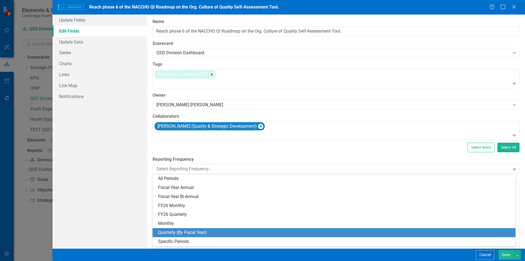
click at [197, 233] on div "Quarterly (By Fiscal Year)" at bounding box center [335, 232] width 354 height 6
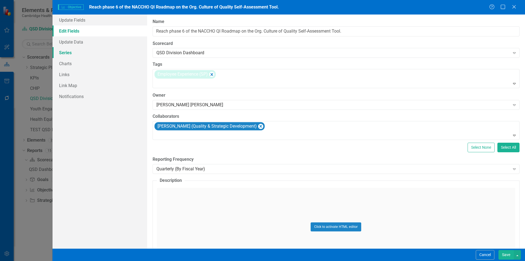
click at [82, 54] on link "Series" at bounding box center [100, 52] width 95 height 11
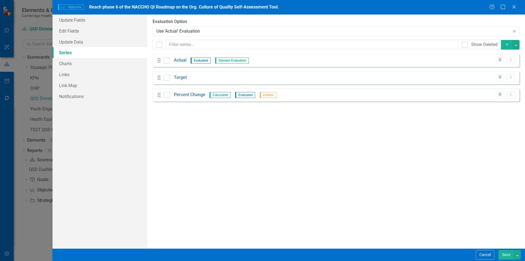
click at [504, 253] on button "Save" at bounding box center [506, 255] width 15 height 10
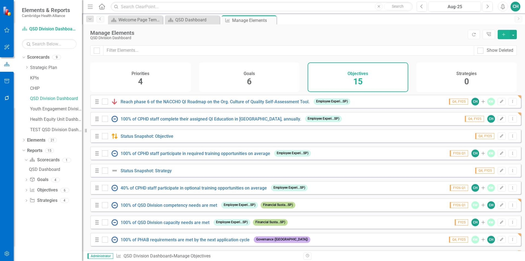
click at [500, 120] on icon "Edit" at bounding box center [502, 118] width 4 height 3
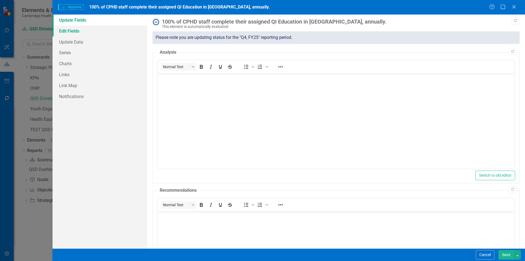
click at [91, 31] on link "Edit Fields" at bounding box center [100, 30] width 95 height 11
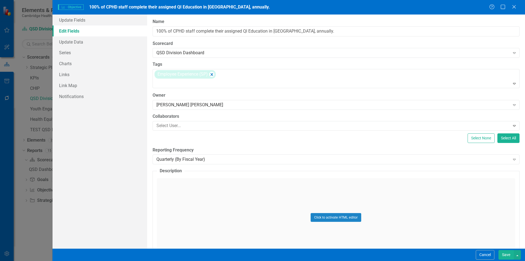
click at [502, 251] on button "Save" at bounding box center [506, 255] width 15 height 10
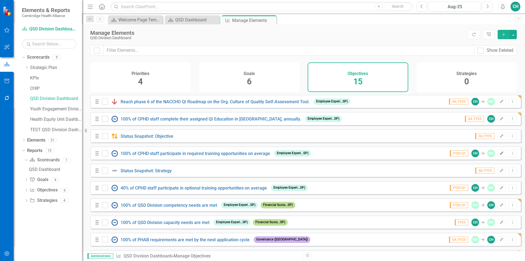
click at [500, 155] on icon "Edit" at bounding box center [502, 153] width 4 height 3
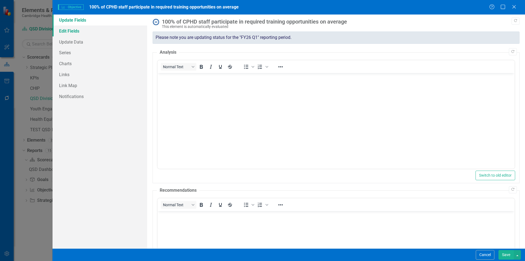
click at [91, 29] on link "Edit Fields" at bounding box center [100, 30] width 95 height 11
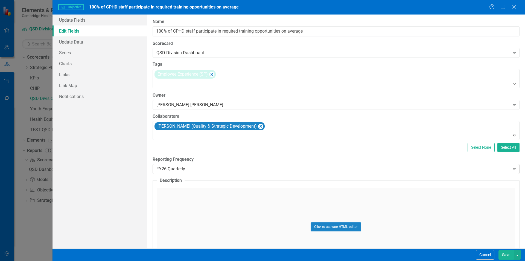
click at [190, 169] on div "FY26 Quarterly" at bounding box center [333, 169] width 354 height 6
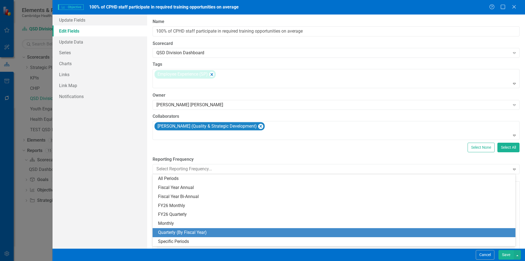
click at [197, 233] on div "Quarterly (By Fiscal Year)" at bounding box center [335, 232] width 354 height 6
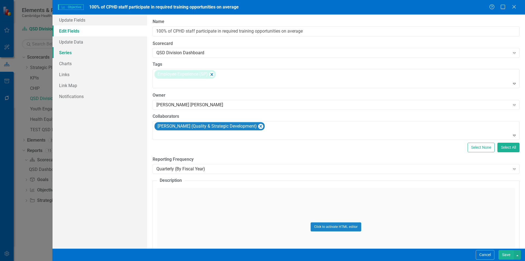
click at [78, 48] on link "Series" at bounding box center [100, 52] width 95 height 11
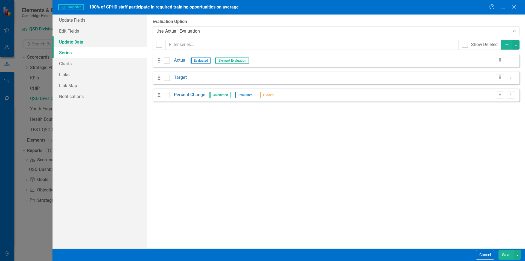
click at [116, 42] on link "Update Data" at bounding box center [100, 41] width 95 height 11
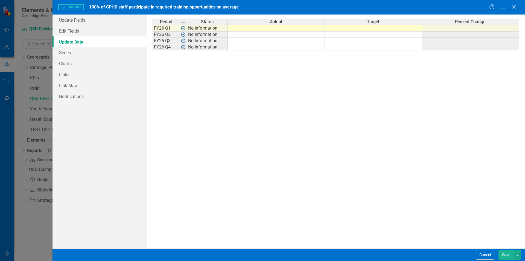
click at [505, 255] on button "Save" at bounding box center [506, 255] width 15 height 10
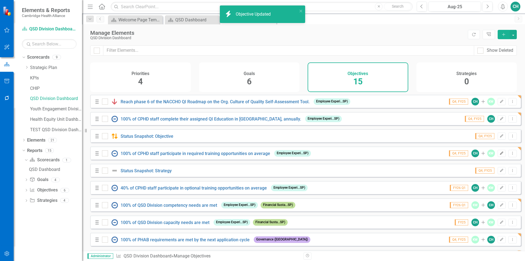
click at [500, 155] on icon "button" at bounding box center [501, 152] width 3 height 3
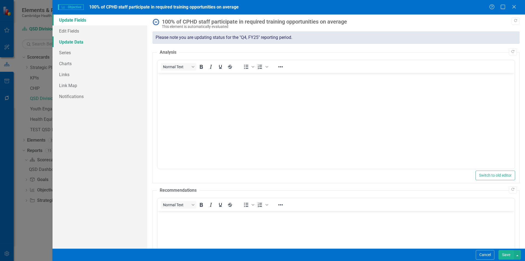
click at [80, 40] on link "Update Data" at bounding box center [100, 41] width 95 height 11
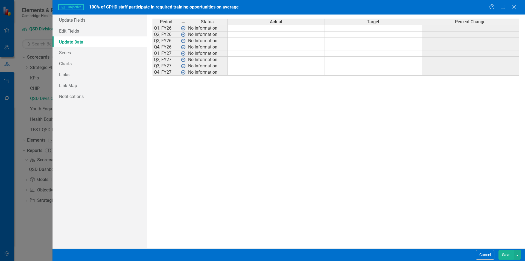
click at [386, 30] on td at bounding box center [373, 28] width 97 height 7
type textarea "100"
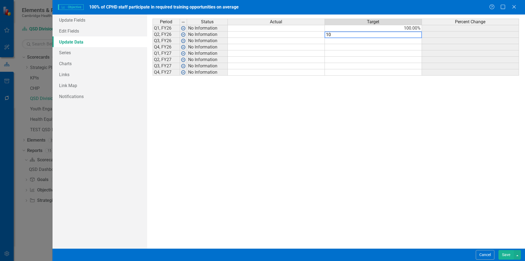
type textarea "100"
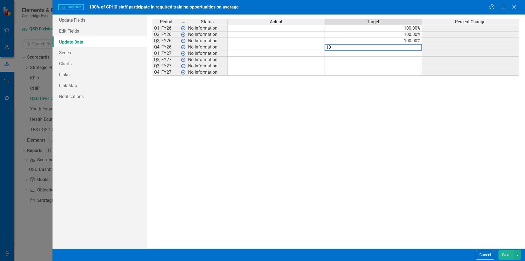
type textarea "100"
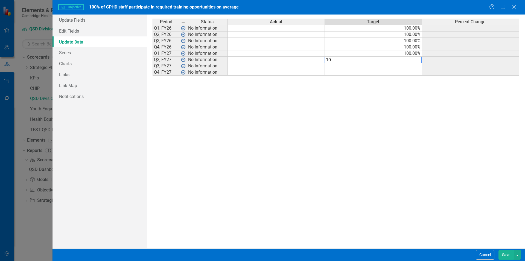
type textarea "100"
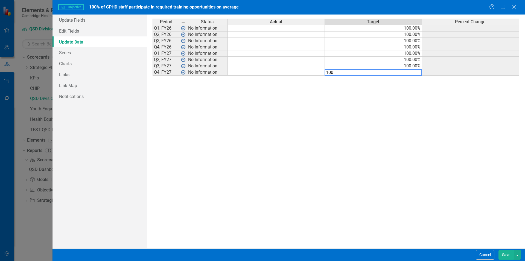
type textarea "100"
click at [438, 142] on div "Period Status Actual Target Percent Change Q1, FY26 No Information 100.00% Q2, …" at bounding box center [336, 131] width 367 height 225
click at [509, 256] on button "Save" at bounding box center [506, 255] width 15 height 10
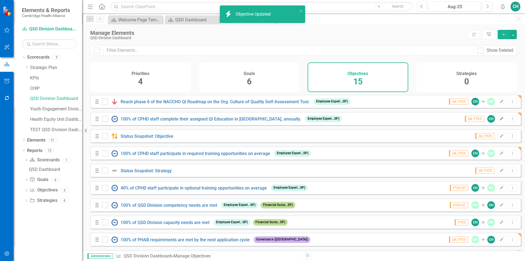
click at [500, 120] on icon "Edit" at bounding box center [502, 118] width 4 height 3
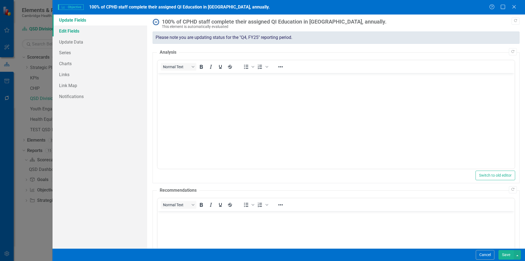
click at [96, 33] on link "Edit Fields" at bounding box center [100, 30] width 95 height 11
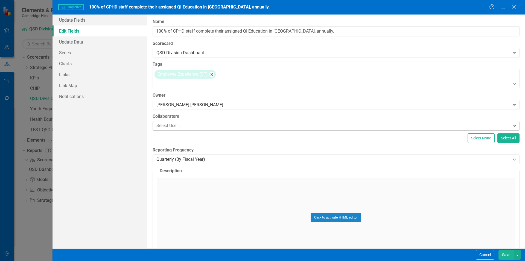
click at [175, 125] on div at bounding box center [332, 125] width 356 height 7
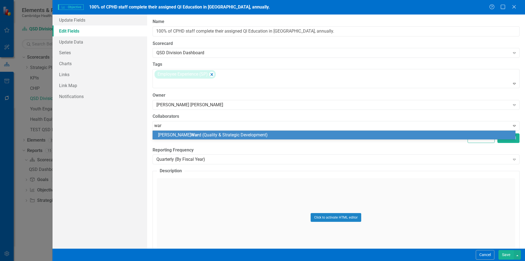
type input "[PERSON_NAME]"
click at [210, 132] on span "[PERSON_NAME] (Quality & Strategic Development)" at bounding box center [223, 134] width 131 height 5
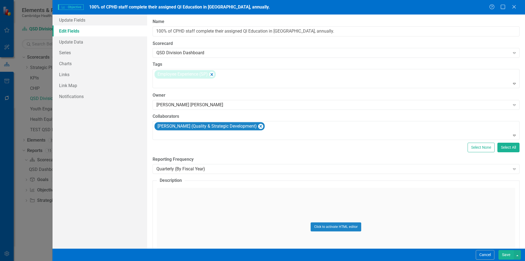
click at [504, 254] on button "Save" at bounding box center [506, 255] width 15 height 10
